Goal: Information Seeking & Learning: Compare options

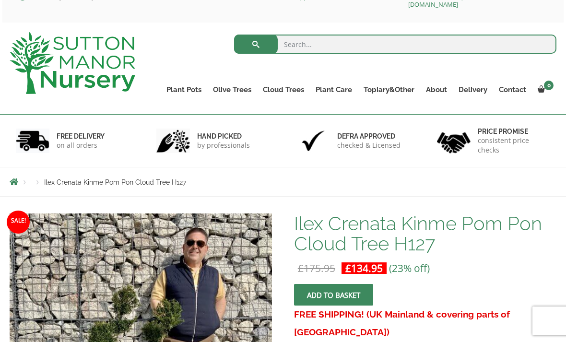
scroll to position [24, 0]
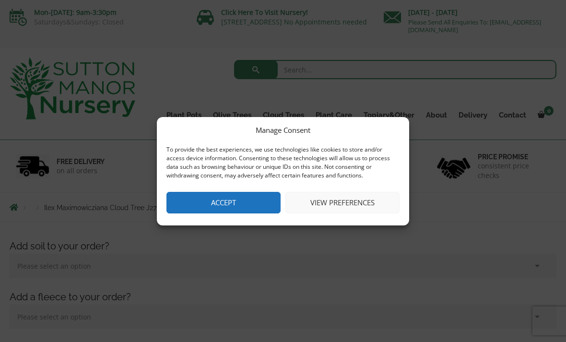
click at [349, 198] on button "View preferences" at bounding box center [342, 203] width 114 height 22
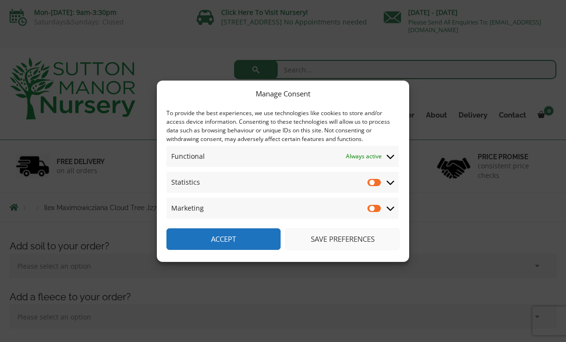
click at [378, 180] on input "Statistics" at bounding box center [375, 183] width 14 height 10
click at [377, 181] on input "Statistics" at bounding box center [375, 183] width 14 height 10
checkbox input "false"
click at [367, 241] on button "Save preferences" at bounding box center [342, 239] width 114 height 22
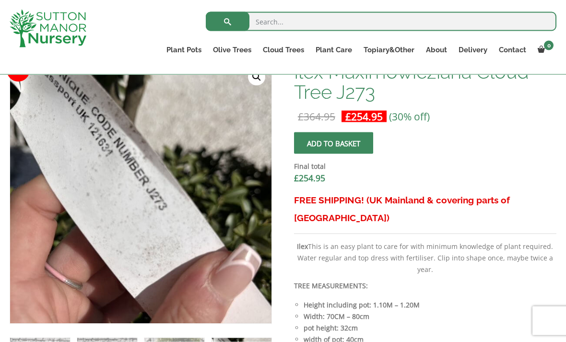
scroll to position [348, 0]
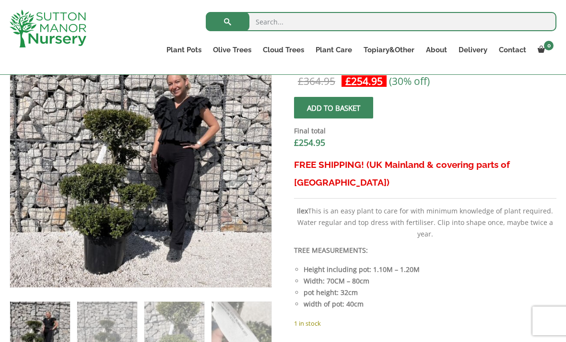
click at [134, 204] on img at bounding box center [222, 239] width 425 height 425
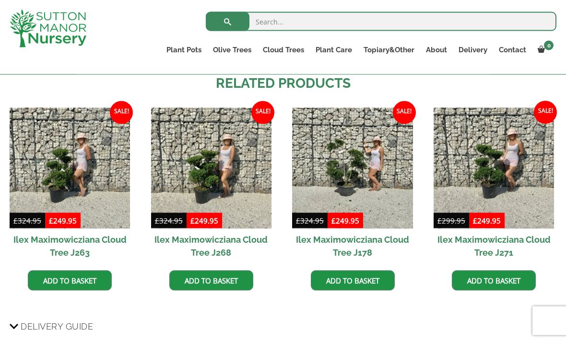
scroll to position [919, 0]
click at [216, 187] on img at bounding box center [211, 167] width 120 height 120
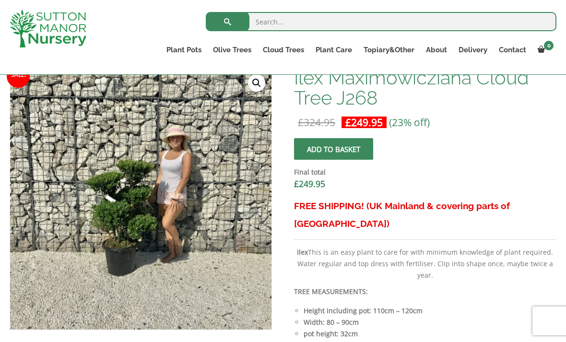
scroll to position [302, 0]
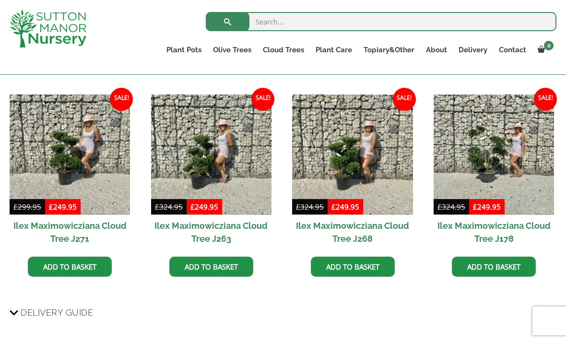
click at [78, 181] on img at bounding box center [70, 155] width 120 height 120
click at [86, 165] on img at bounding box center [70, 155] width 120 height 120
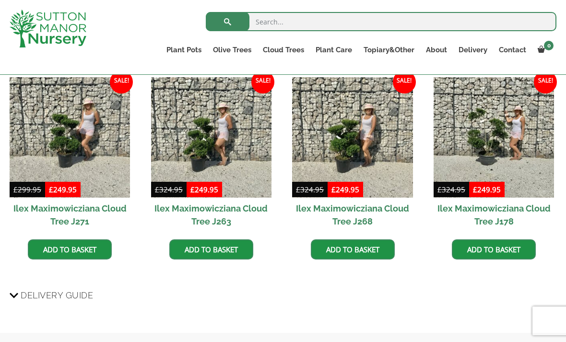
click at [234, 220] on h2 "Ilex Maximowicziana Cloud Tree J263" at bounding box center [211, 215] width 120 height 35
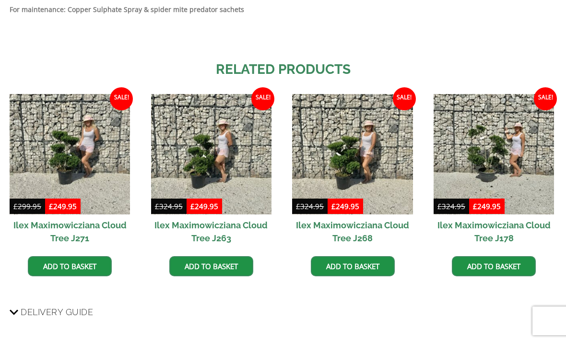
scroll to position [950, 0]
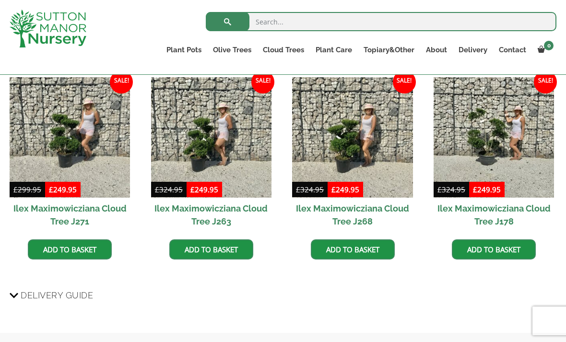
click at [88, 155] on img at bounding box center [70, 137] width 120 height 120
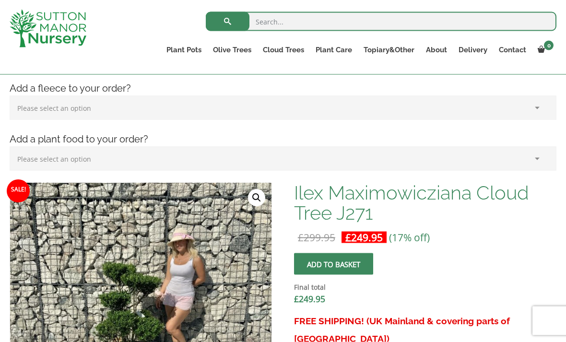
scroll to position [183, 0]
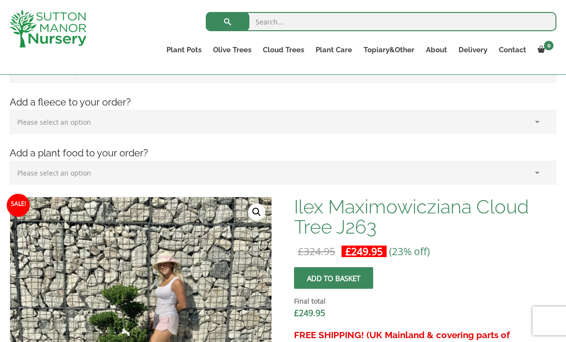
scroll to position [173, 0]
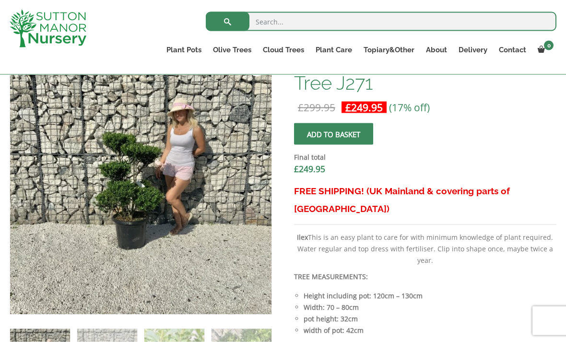
scroll to position [358, 0]
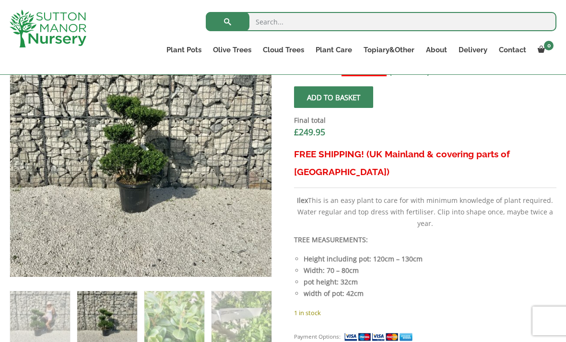
click at [140, 191] on img at bounding box center [250, 256] width 480 height 480
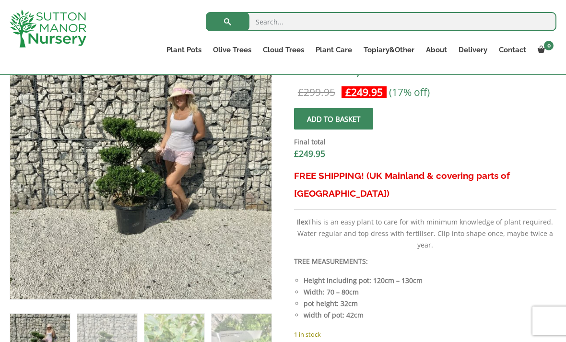
scroll to position [336, 0]
